Goal: Information Seeking & Learning: Learn about a topic

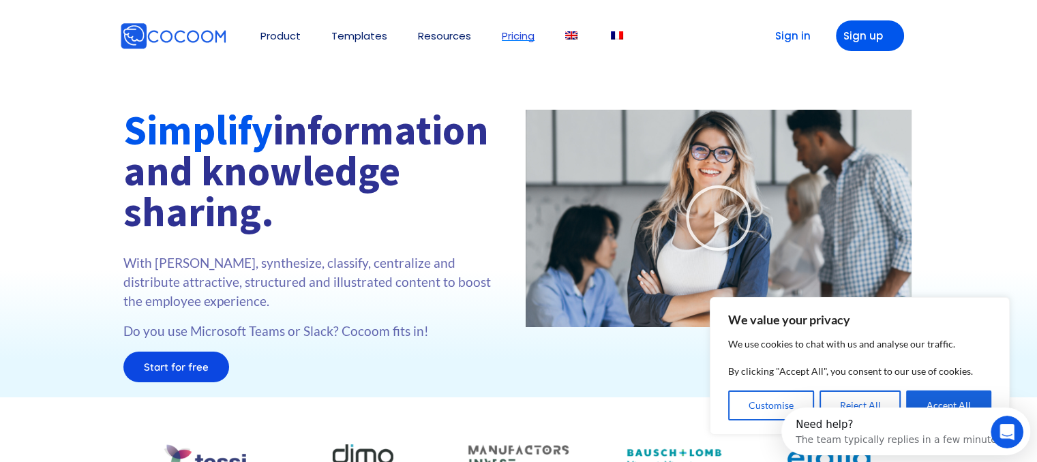
click at [509, 31] on link "Pricing" at bounding box center [518, 36] width 33 height 10
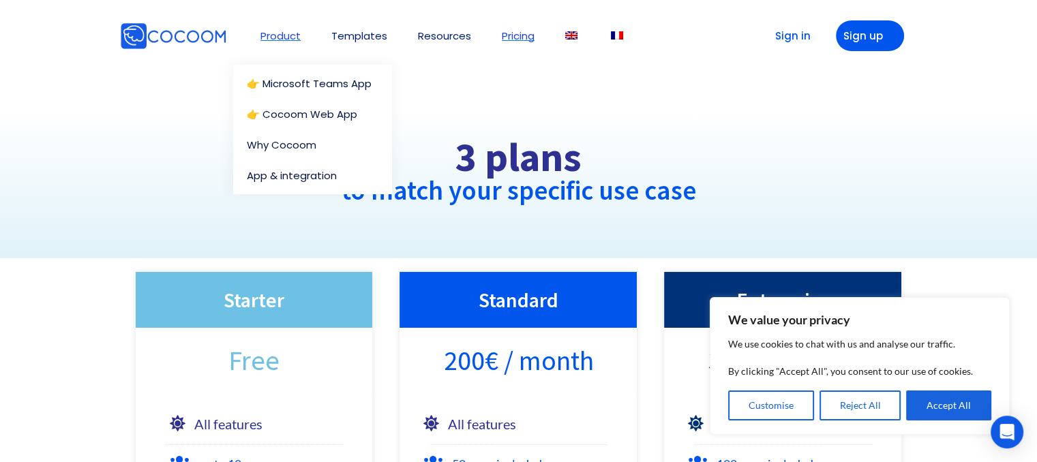
click at [286, 36] on link "Product" at bounding box center [281, 36] width 40 height 10
click at [280, 140] on link "Why Cocoom" at bounding box center [313, 145] width 132 height 10
